Goal: Information Seeking & Learning: Learn about a topic

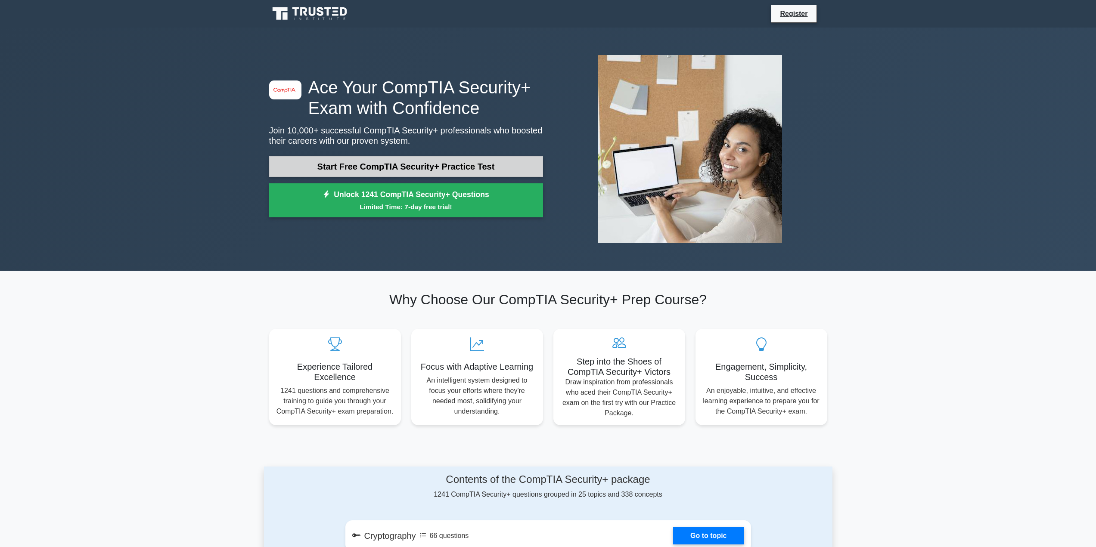
click at [284, 169] on link "Start Free CompTIA Security+ Practice Test" at bounding box center [406, 166] width 274 height 21
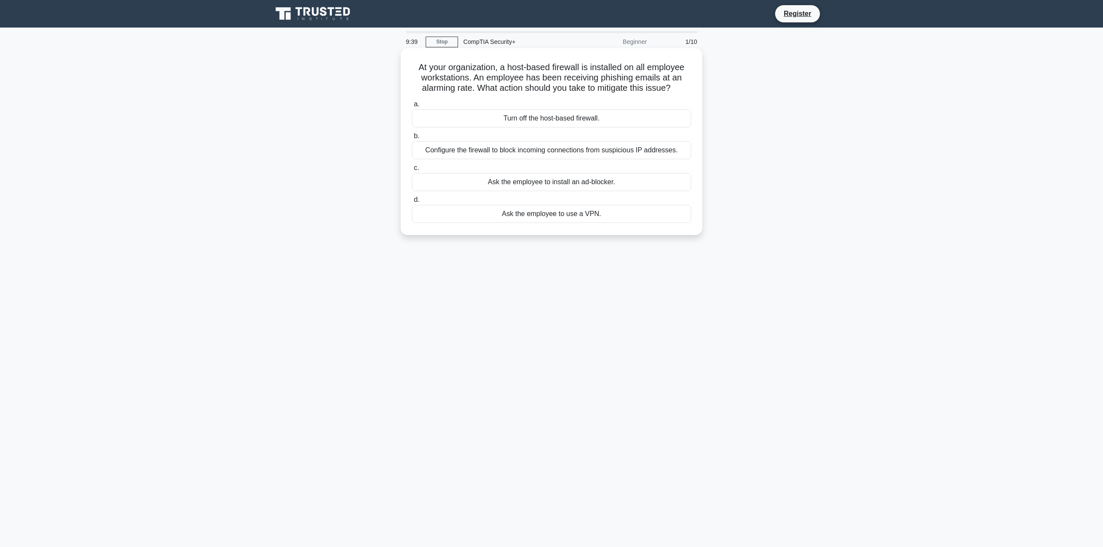
click at [460, 151] on div "Configure the firewall to block incoming connections from suspicious IP address…" at bounding box center [551, 150] width 279 height 18
click at [412, 139] on input "b. Configure the firewall to block incoming connections from suspicious IP addr…" at bounding box center [412, 137] width 0 height 6
click at [546, 119] on div "Research the recruiter's credibility before deciding to share personal informat…" at bounding box center [551, 118] width 279 height 18
click at [412, 107] on input "a. Research the recruiter's credibility before deciding to share personal infor…" at bounding box center [412, 105] width 0 height 6
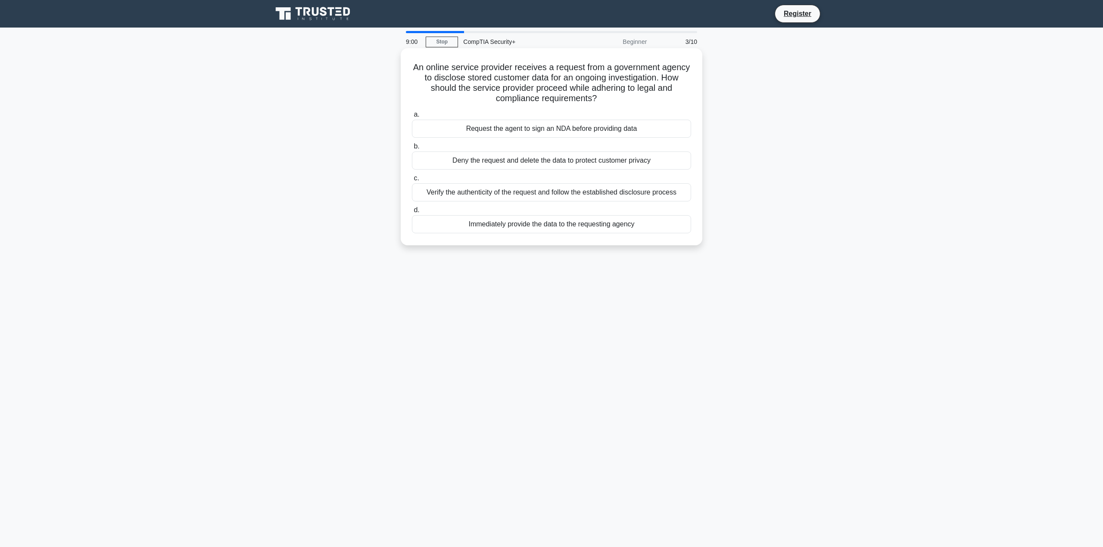
drag, startPoint x: 623, startPoint y: 196, endPoint x: 620, endPoint y: 207, distance: 11.6
click at [623, 196] on div "Verify the authenticity of the request and follow the established disclosure pr…" at bounding box center [551, 192] width 279 height 18
click at [552, 193] on div "Verify the authenticity of the request and follow the established disclosure pr…" at bounding box center [551, 192] width 279 height 18
click at [412, 181] on input "c. Verify the authenticity of the request and follow the established disclosure…" at bounding box center [412, 179] width 0 height 6
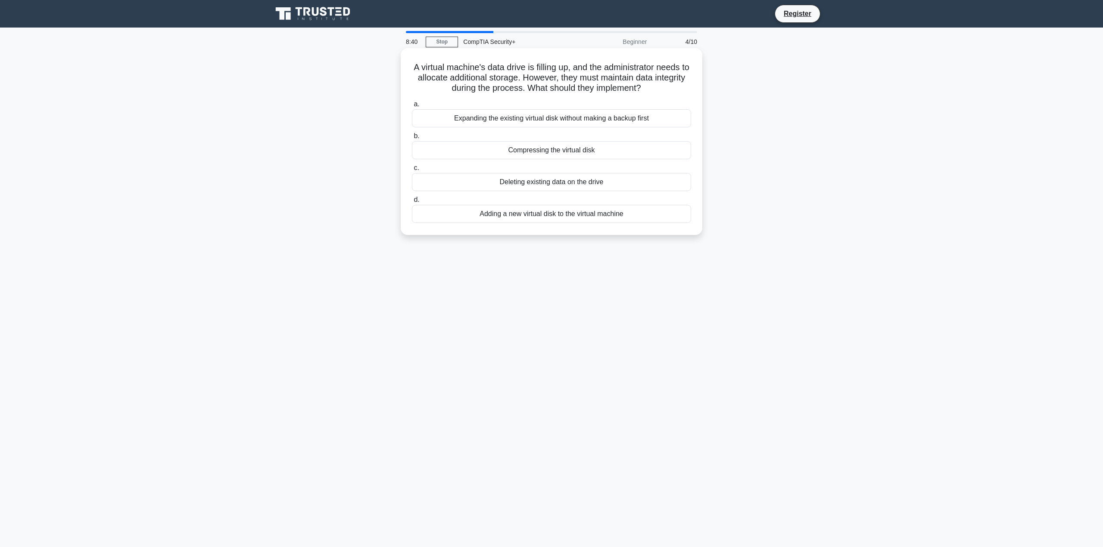
click at [572, 218] on div "Adding a new virtual disk to the virtual machine" at bounding box center [551, 214] width 279 height 18
click at [412, 203] on input "d. Adding a new virtual disk to the virtual machine" at bounding box center [412, 200] width 0 height 6
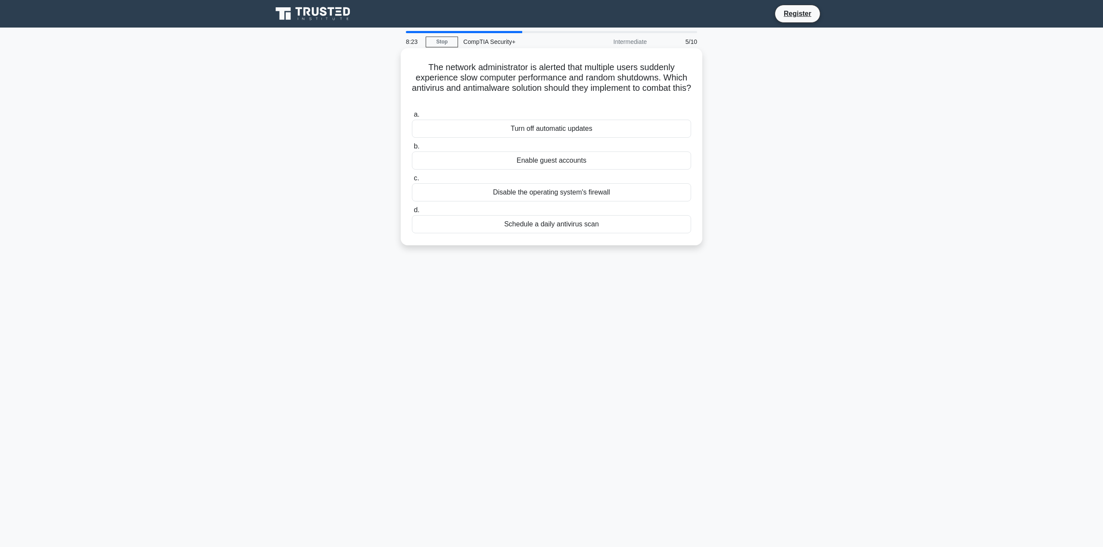
click at [565, 227] on div "Schedule a daily antivirus scan" at bounding box center [551, 224] width 279 height 18
click at [412, 213] on input "d. Schedule a daily antivirus scan" at bounding box center [412, 211] width 0 height 6
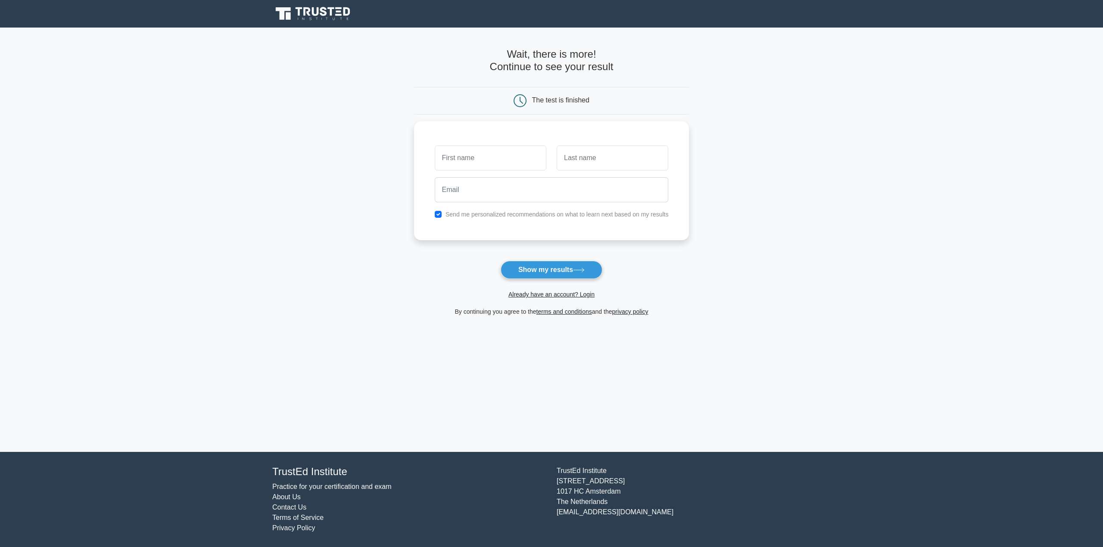
click at [669, 112] on div "The test is finished" at bounding box center [551, 101] width 275 height 28
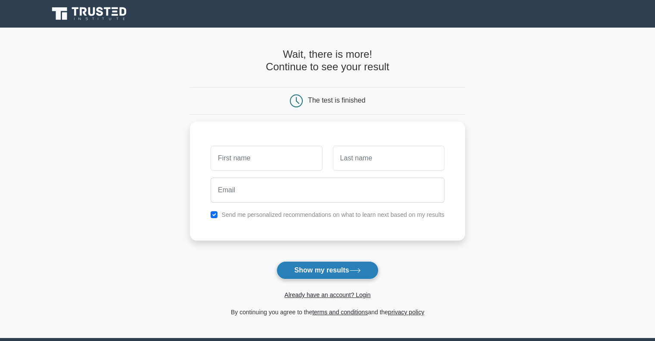
click at [310, 270] on button "Show my results" at bounding box center [327, 270] width 102 height 18
click at [140, 100] on main "Wait, there is more! Continue to see your result The test is finished and the" at bounding box center [327, 183] width 655 height 310
